Goal: Task Accomplishment & Management: Complete application form

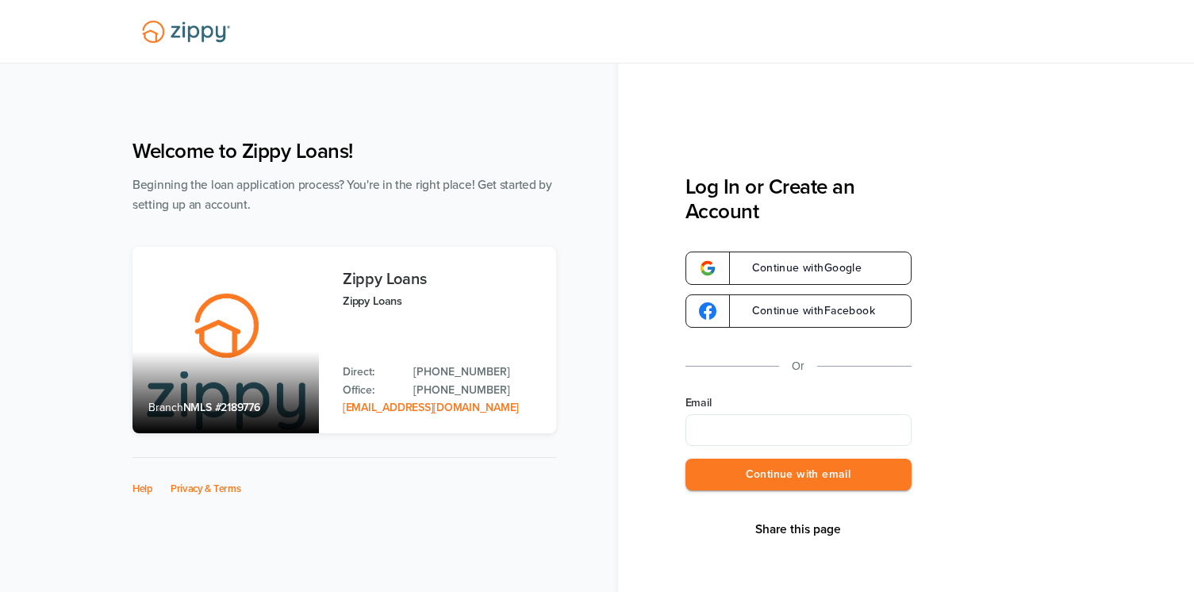
click at [793, 431] on input "Email" at bounding box center [798, 430] width 226 height 32
type input "**********"
click at [804, 486] on button "Continue with email" at bounding box center [798, 475] width 226 height 33
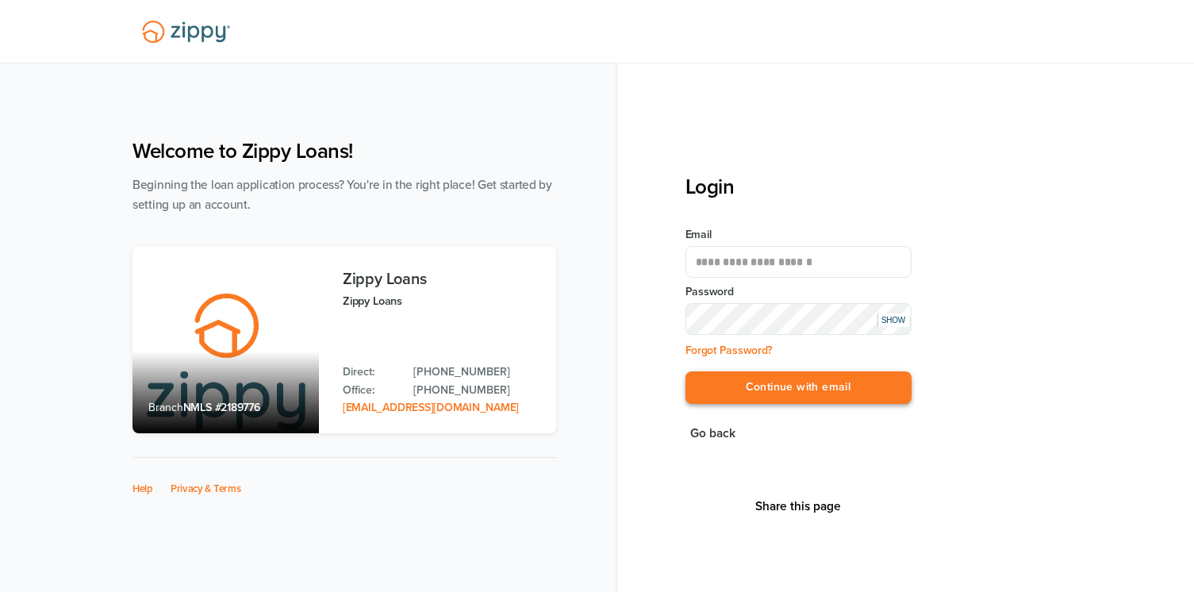
click at [803, 374] on button "Continue with email" at bounding box center [798, 387] width 226 height 33
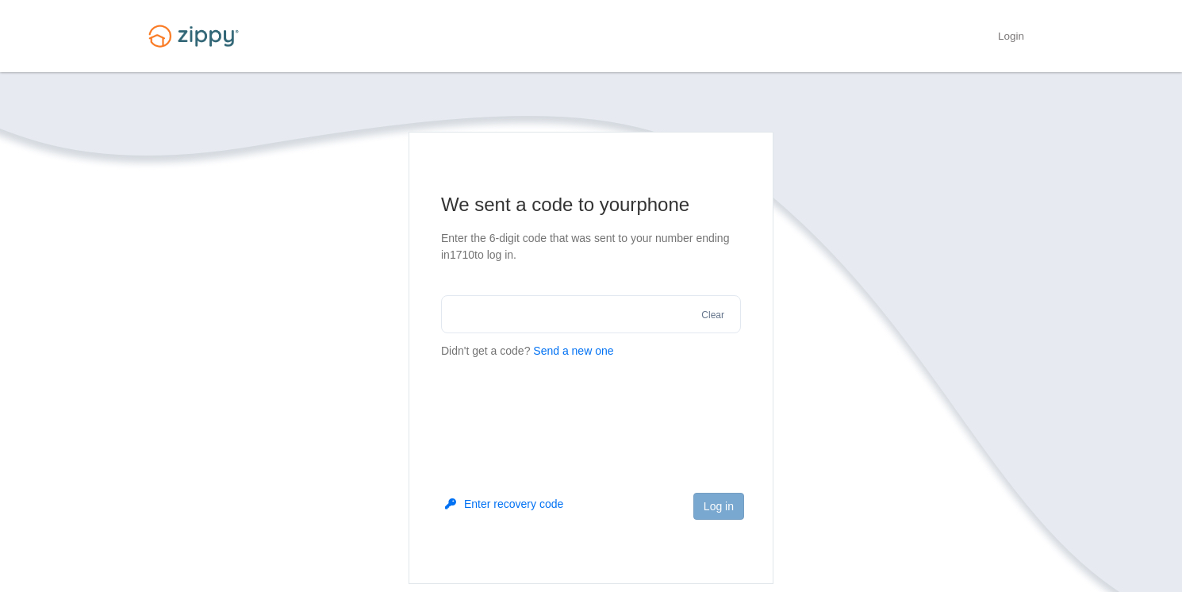
click at [560, 353] on button "Send a new one" at bounding box center [573, 351] width 80 height 17
click at [493, 314] on input "text" at bounding box center [591, 314] width 300 height 38
type input "******"
click at [722, 500] on button "Log in" at bounding box center [718, 506] width 51 height 27
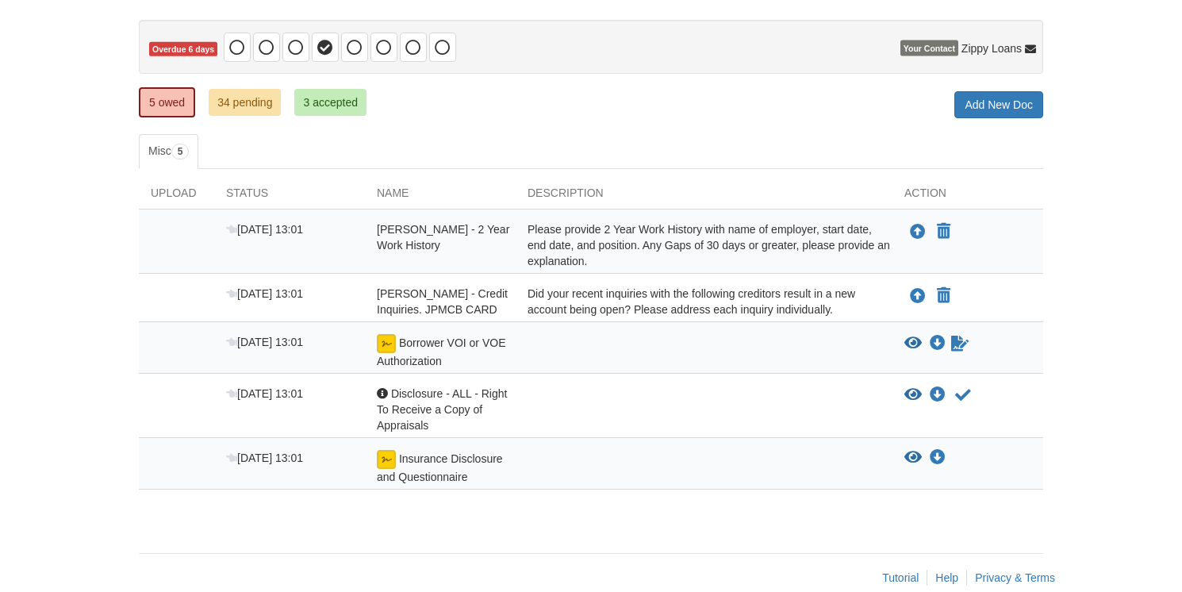
scroll to position [159, 0]
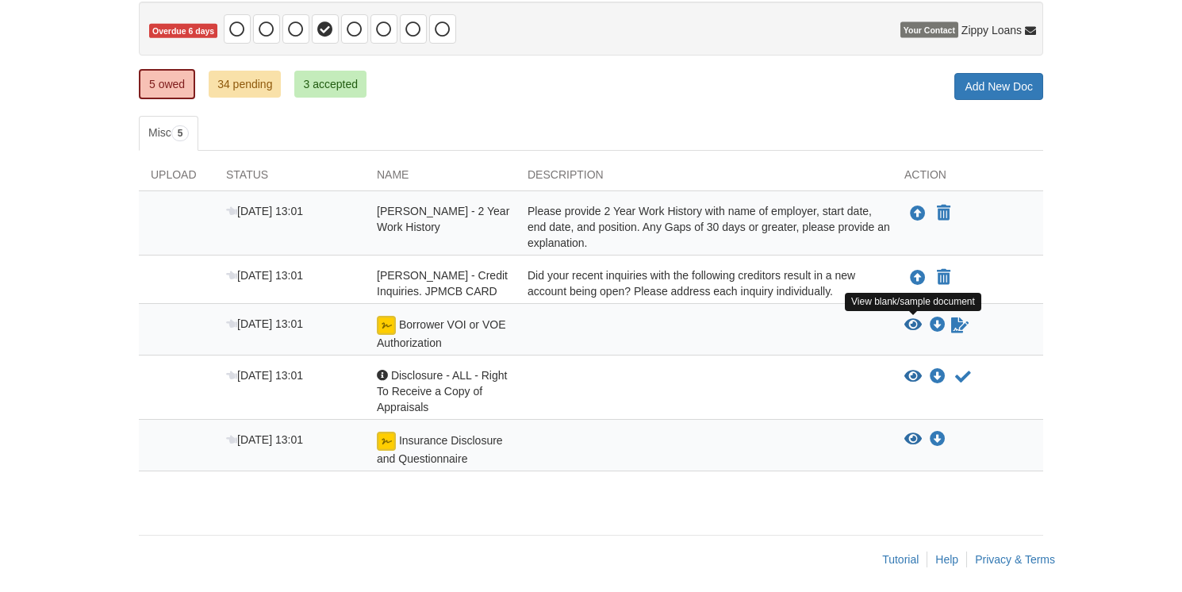
click at [912, 321] on icon "View Borrower VOI or VOE Authorization" at bounding box center [912, 325] width 17 height 16
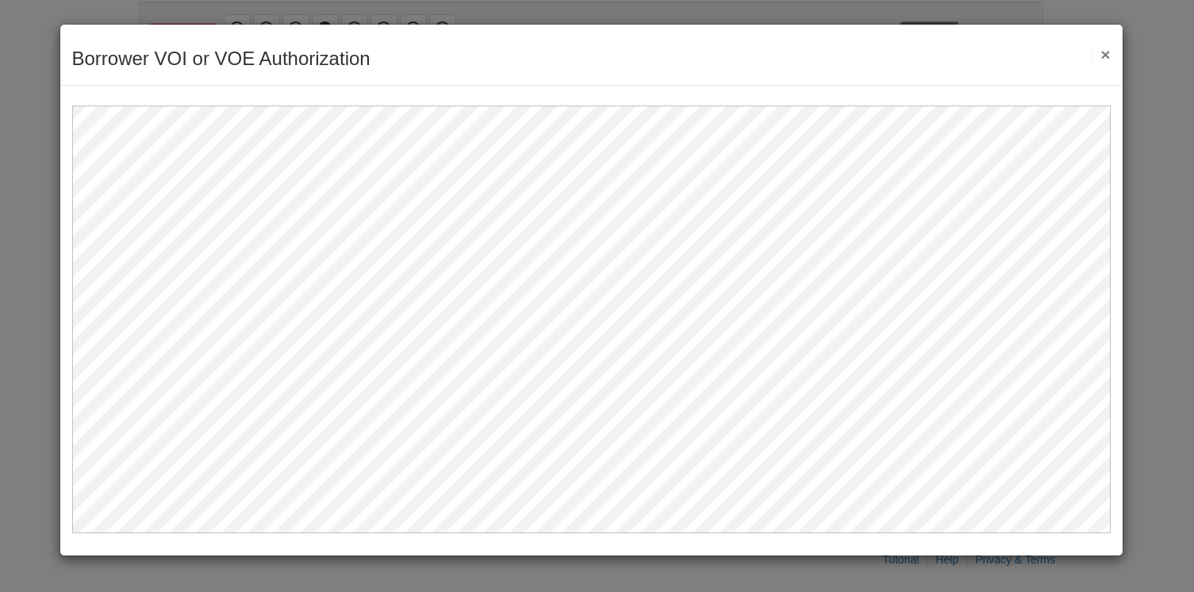
click at [1109, 54] on button "×" at bounding box center [1101, 54] width 18 height 17
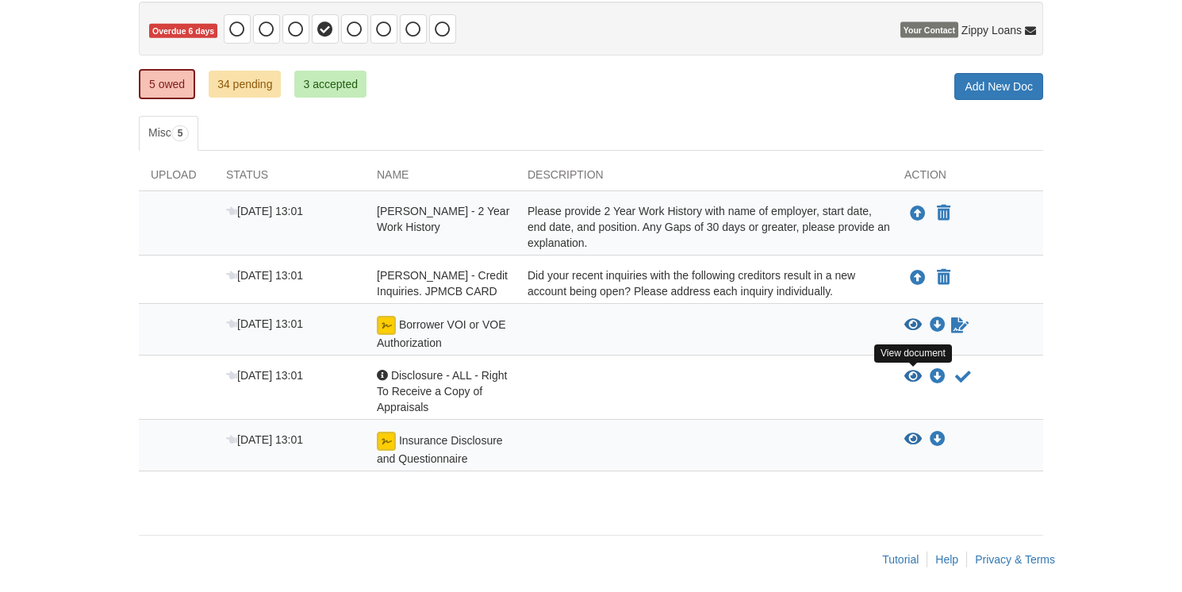
click at [916, 375] on icon "View Disclosure - ALL - Right To Receive a Copy of Appraisals" at bounding box center [912, 377] width 17 height 16
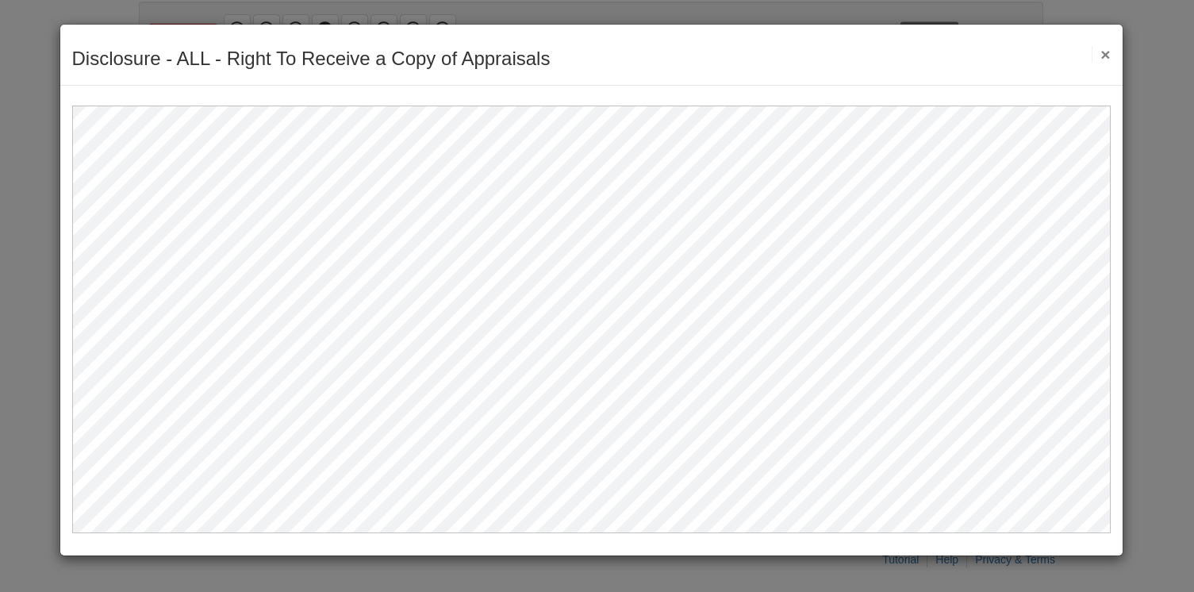
click at [1105, 52] on button "×" at bounding box center [1101, 54] width 18 height 17
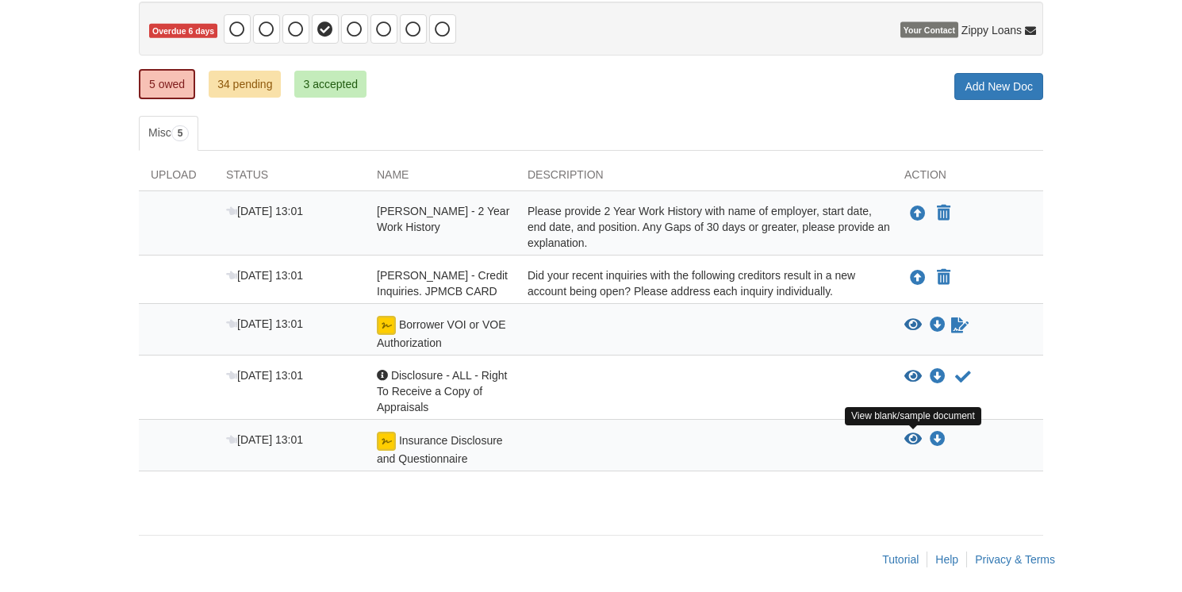
click at [912, 433] on icon "View Insurance Disclosure and Questionnaire" at bounding box center [912, 440] width 17 height 16
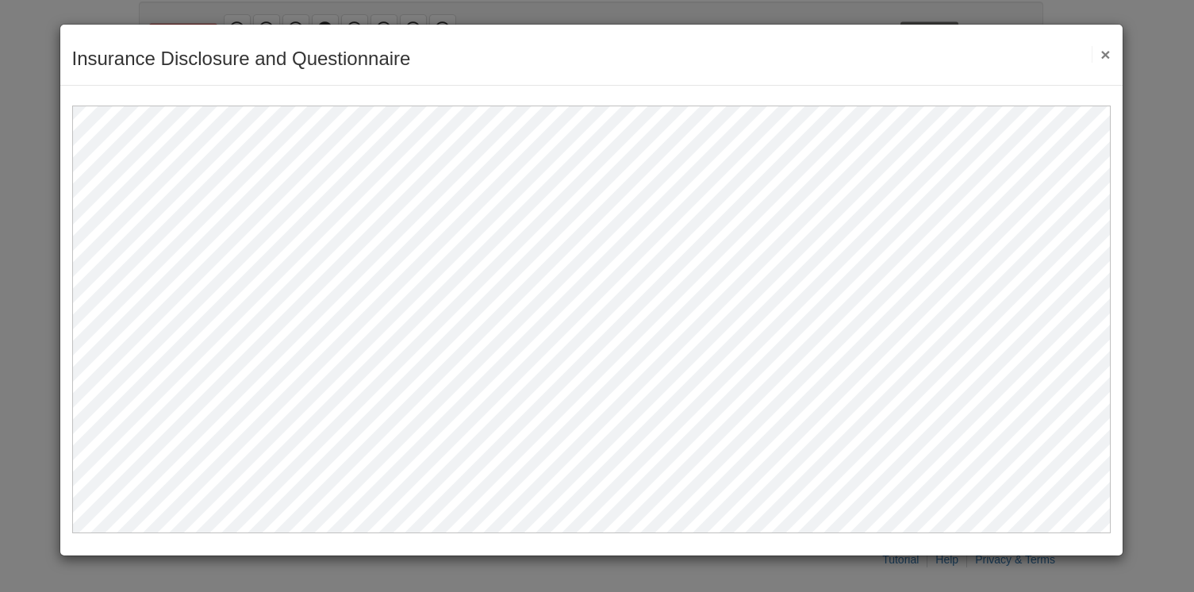
click at [1101, 56] on button "×" at bounding box center [1101, 54] width 18 height 17
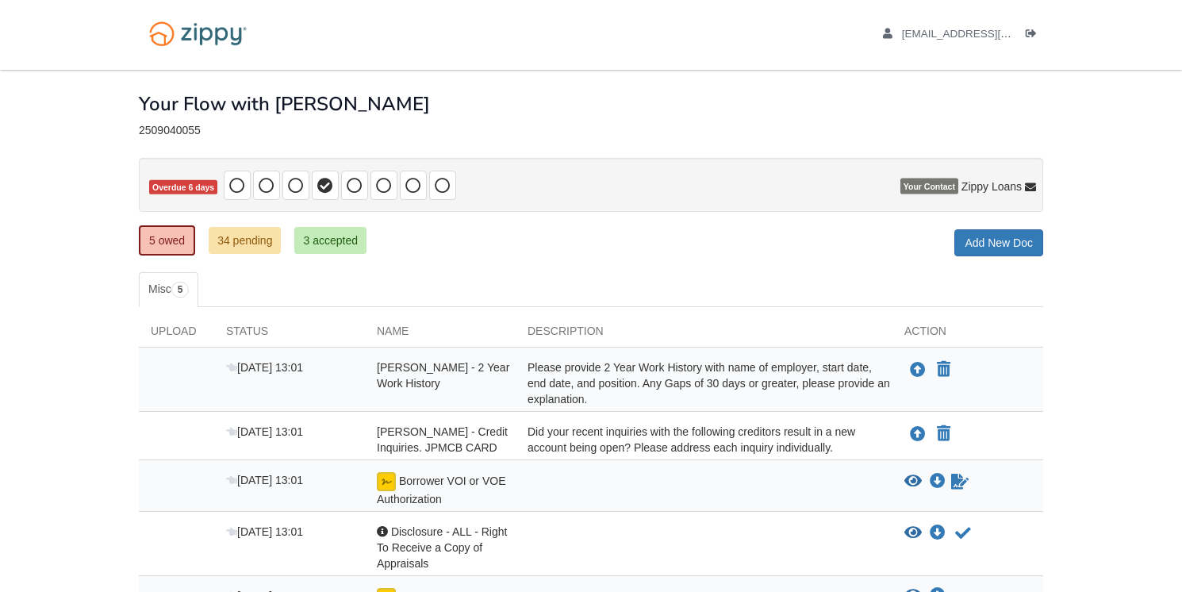
scroll to position [0, 0]
